Goal: Task Accomplishment & Management: Manage account settings

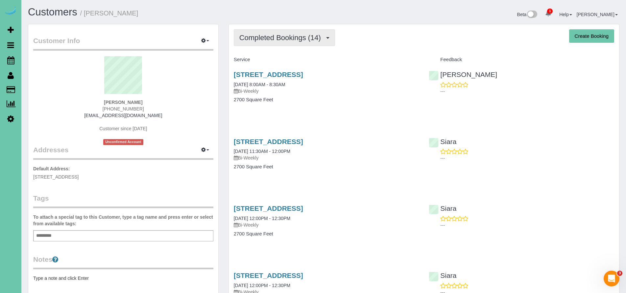
click at [255, 36] on span "Completed Bookings (14)" at bounding box center [281, 38] width 85 height 8
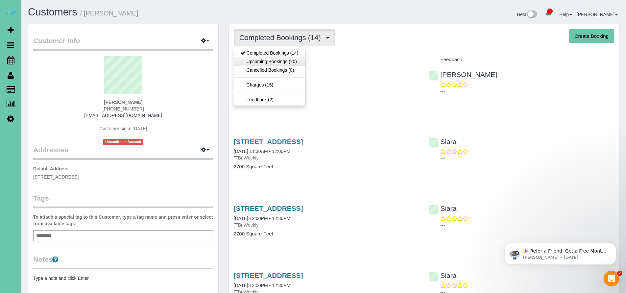
click at [270, 63] on link "Upcoming Bookings (20)" at bounding box center [269, 61] width 71 height 9
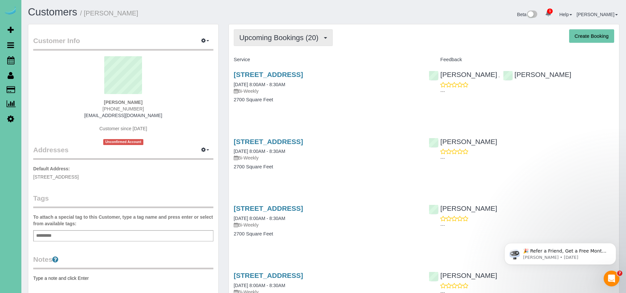
click at [272, 41] on span "Upcoming Bookings (20)" at bounding box center [280, 38] width 83 height 8
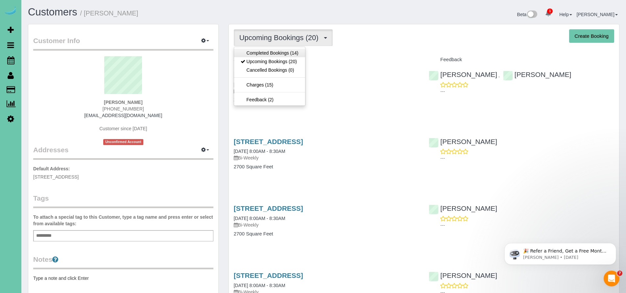
click at [271, 51] on link "Completed Bookings (14)" at bounding box center [269, 53] width 71 height 9
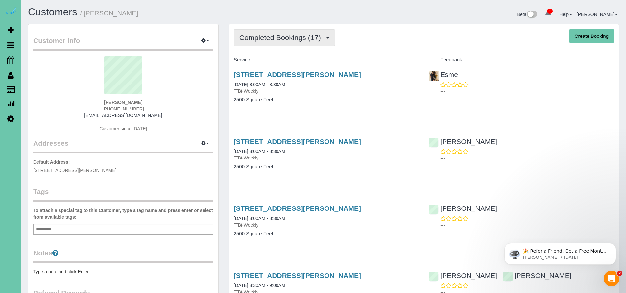
click at [260, 40] on span "Completed Bookings (17)" at bounding box center [281, 38] width 85 height 8
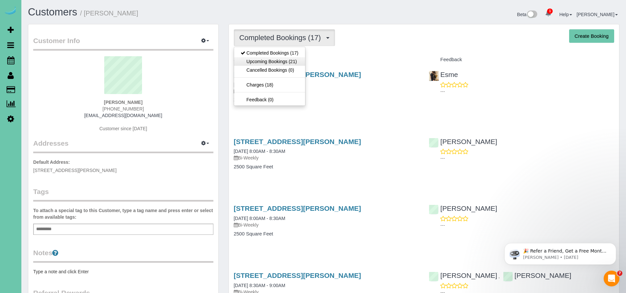
click at [261, 60] on link "Upcoming Bookings (21)" at bounding box center [269, 61] width 71 height 9
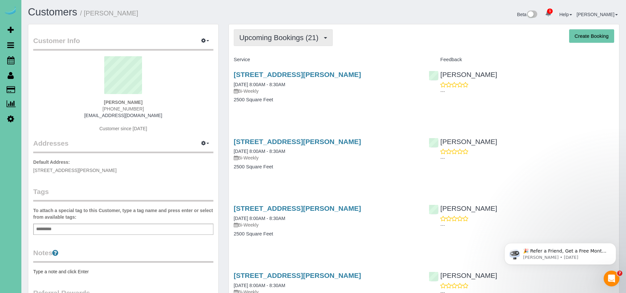
click at [274, 41] on span "Upcoming Bookings (21)" at bounding box center [280, 38] width 83 height 8
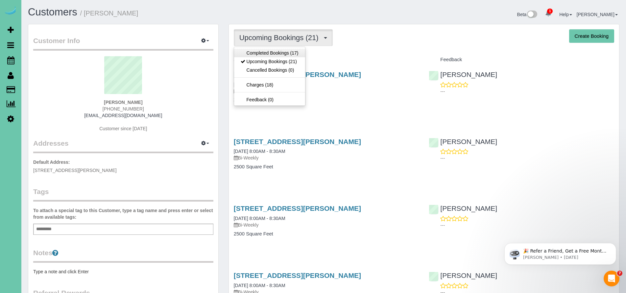
click at [274, 52] on link "Completed Bookings (17)" at bounding box center [269, 53] width 71 height 9
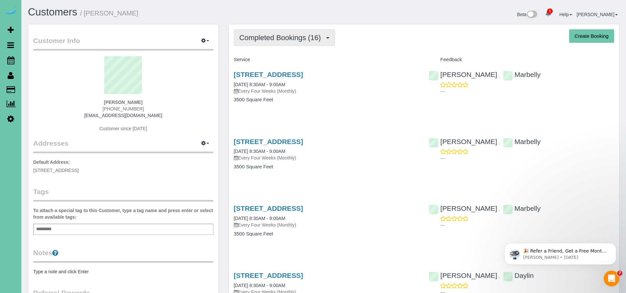
click at [250, 34] on span "Completed Bookings (16)" at bounding box center [281, 38] width 85 height 8
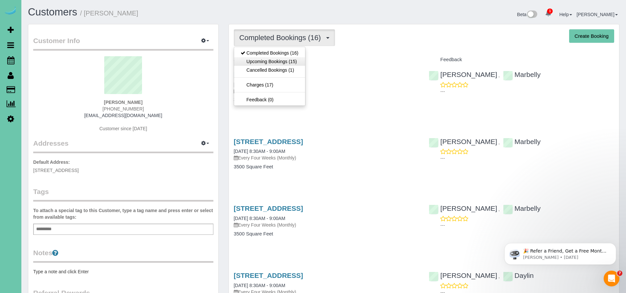
click at [254, 61] on link "Upcoming Bookings (15)" at bounding box center [269, 61] width 71 height 9
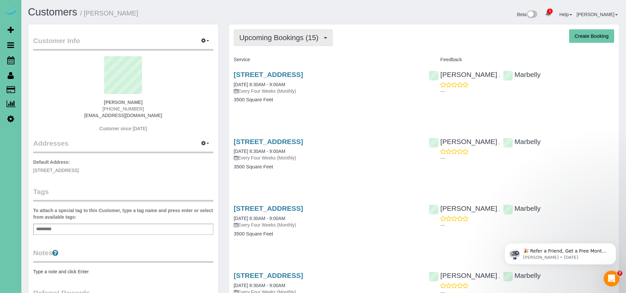
click at [258, 39] on span "Upcoming Bookings (15)" at bounding box center [280, 38] width 83 height 8
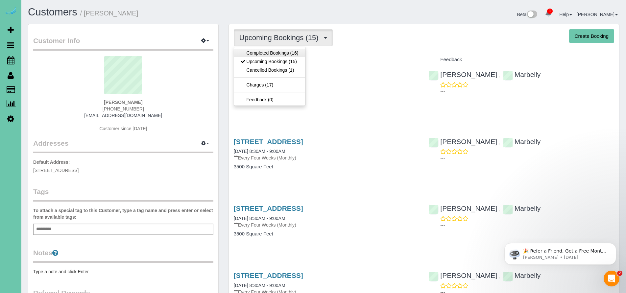
click at [260, 52] on link "Completed Bookings (16)" at bounding box center [269, 53] width 71 height 9
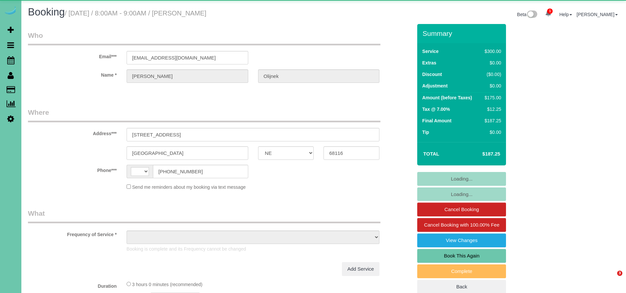
select select "NE"
select select "string:[GEOGRAPHIC_DATA]"
select select "object:388"
select select "string:fspay-1ab8a20a-1b56-4838-90f0-7c1c4cb03192"
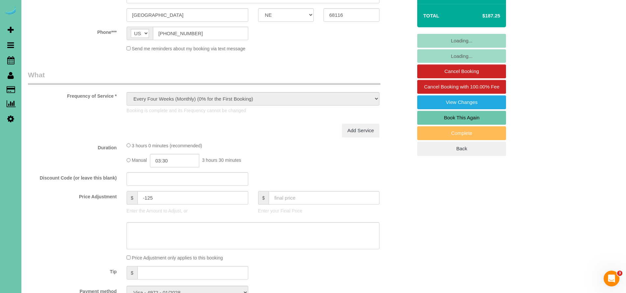
select select "object:643"
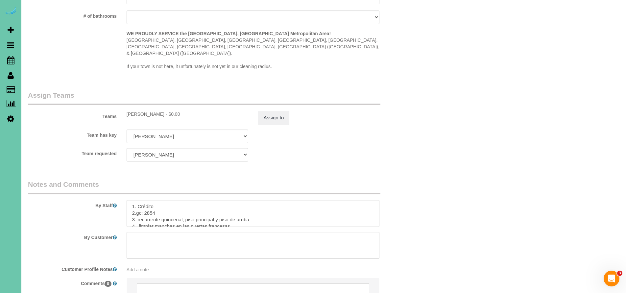
scroll to position [20, 0]
click at [214, 200] on textarea at bounding box center [253, 213] width 253 height 27
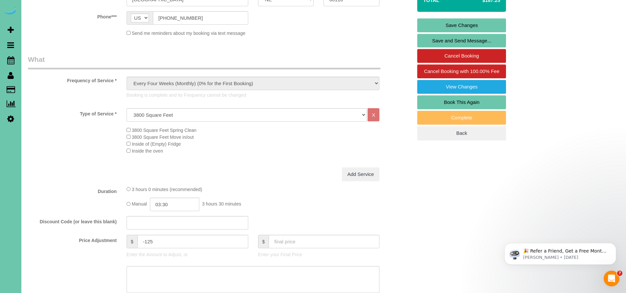
scroll to position [0, 0]
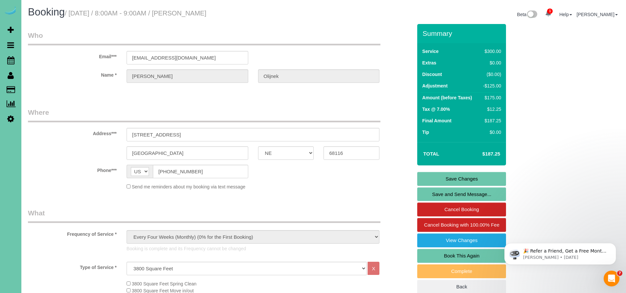
type textarea "1. Credit 2.gc: 2854 3. biweekly recurring; main & upstairs 4. spot clean Frenc…"
click at [464, 181] on link "Save Changes" at bounding box center [461, 179] width 89 height 14
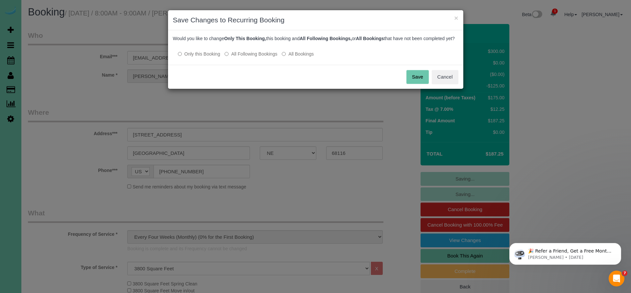
click at [422, 83] on button "Save" at bounding box center [417, 77] width 22 height 14
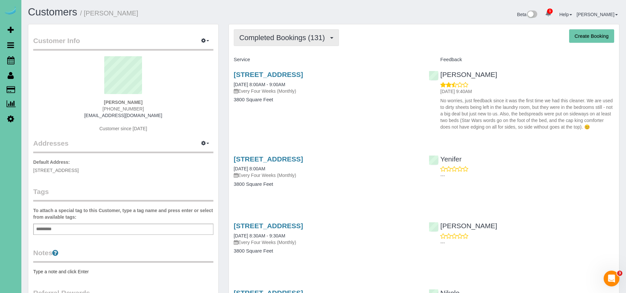
click at [303, 40] on span "Completed Bookings (131)" at bounding box center [283, 38] width 89 height 8
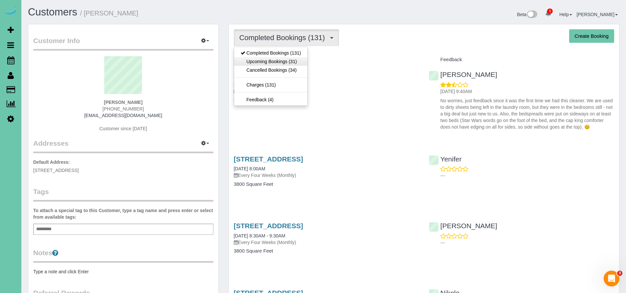
click at [281, 63] on link "Upcoming Bookings (31)" at bounding box center [271, 61] width 74 height 9
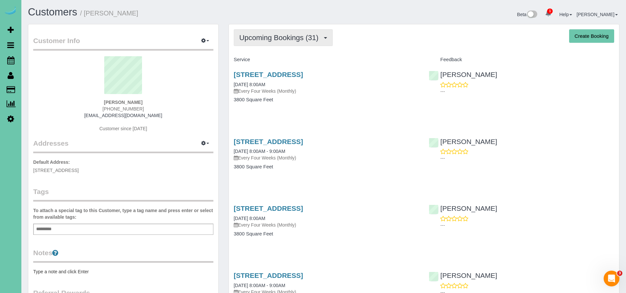
click at [271, 44] on button "Upcoming Bookings (31)" at bounding box center [283, 37] width 99 height 17
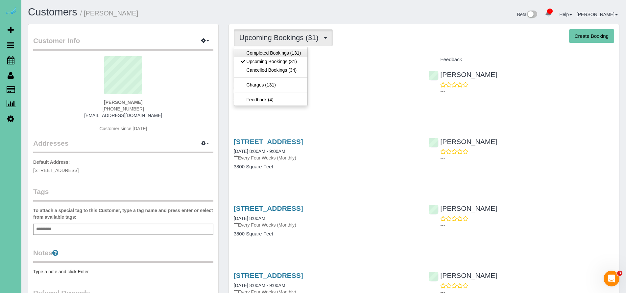
click at [270, 55] on link "Completed Bookings (131)" at bounding box center [271, 53] width 74 height 9
